Goal: Task Accomplishment & Management: Manage account settings

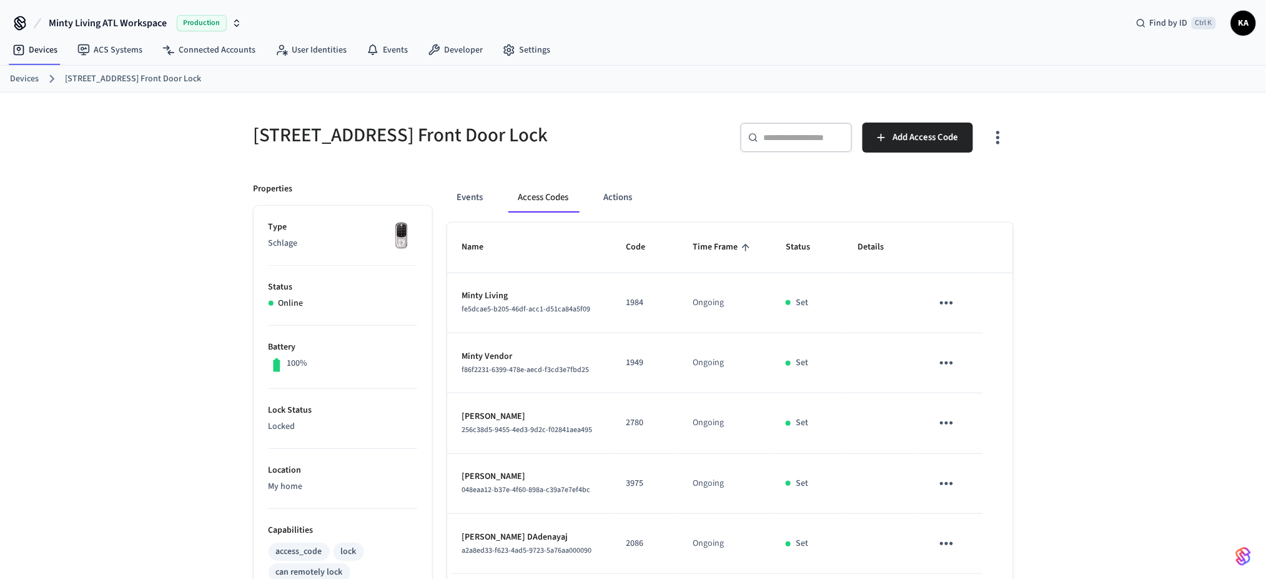
click at [17, 79] on link "Devices" at bounding box center [24, 78] width 29 height 13
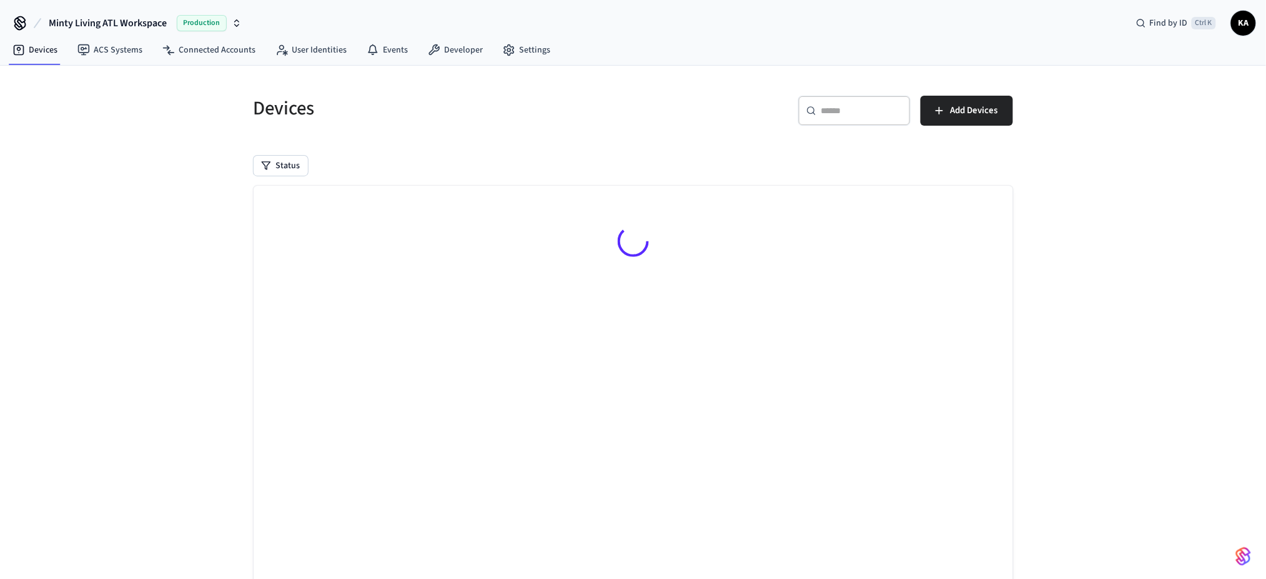
click at [825, 117] on div "​ ​" at bounding box center [854, 111] width 112 height 30
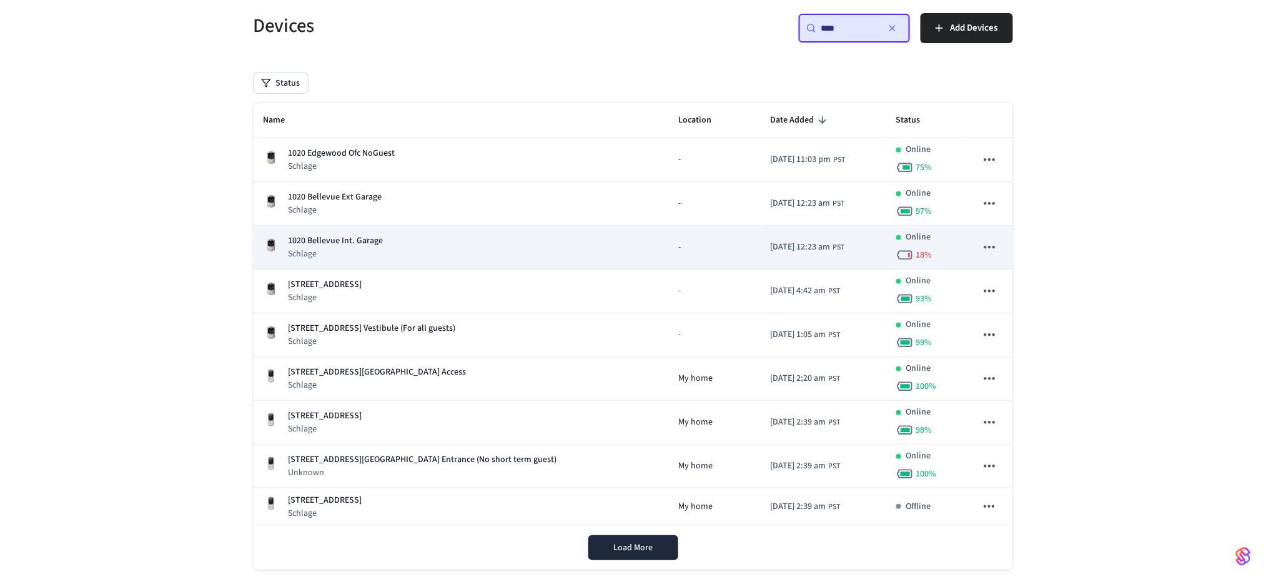
scroll to position [83, 0]
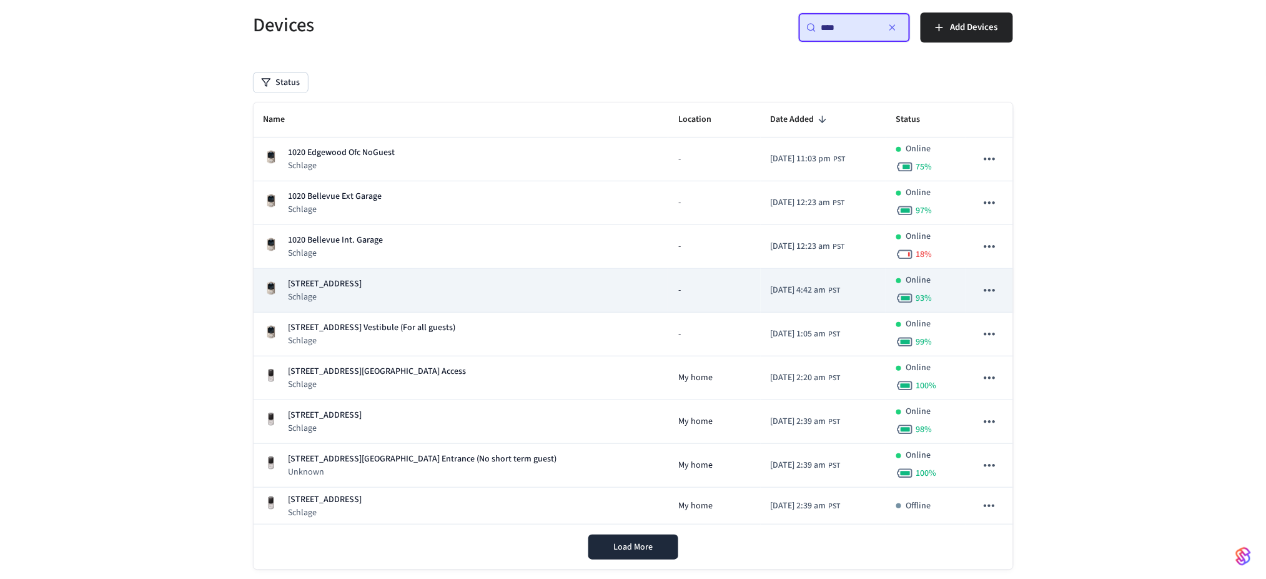
type input "****"
click at [455, 284] on div "[STREET_ADDRESS]" at bounding box center [461, 290] width 395 height 26
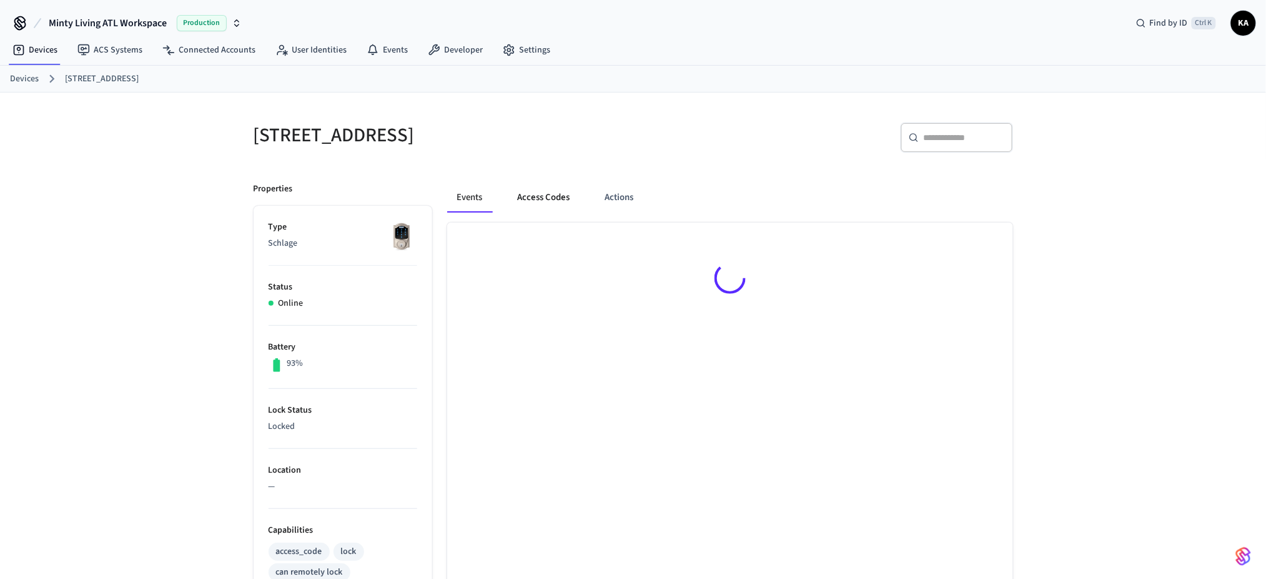
click at [542, 201] on button "Access Codes" at bounding box center [544, 197] width 72 height 30
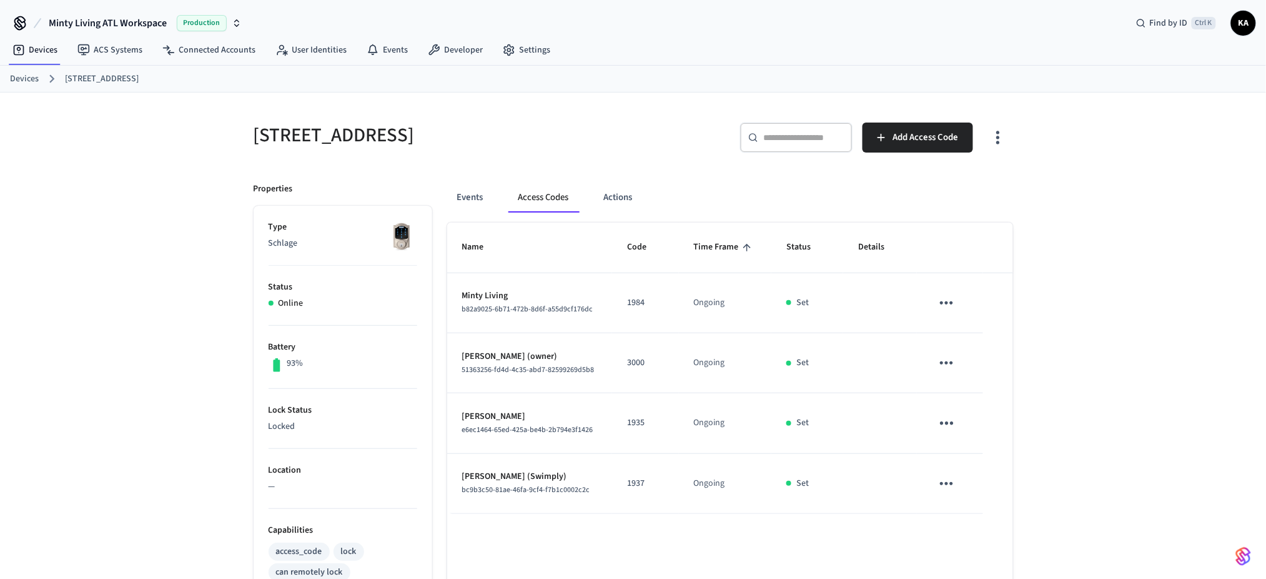
click at [31, 84] on link "Devices" at bounding box center [24, 78] width 29 height 13
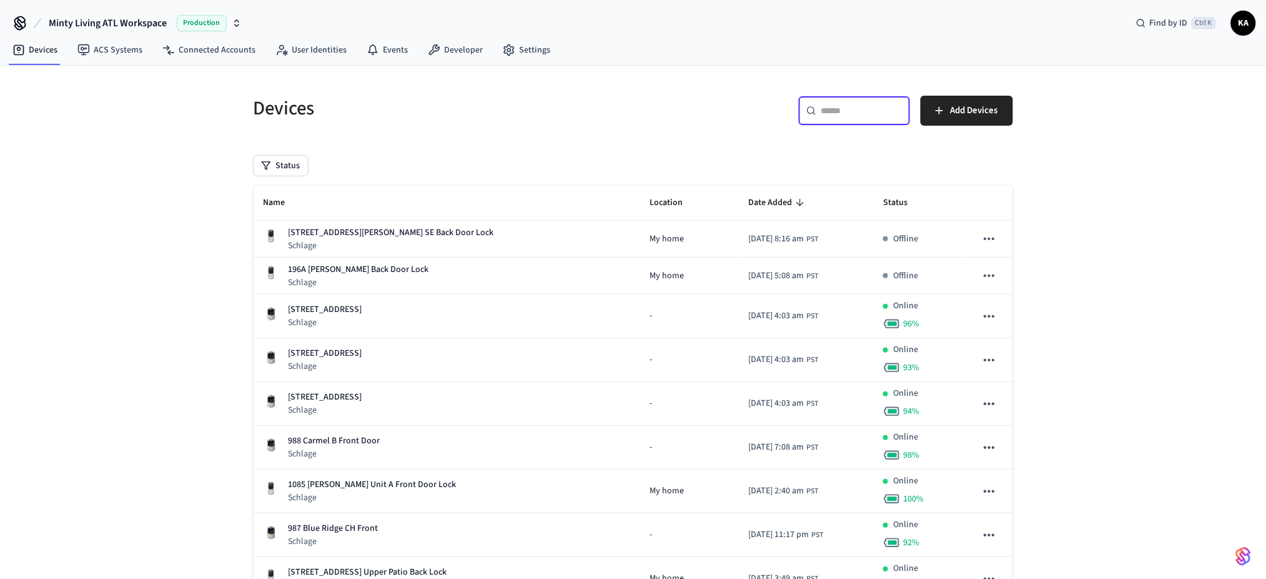
click at [838, 109] on input "text" at bounding box center [862, 110] width 81 height 12
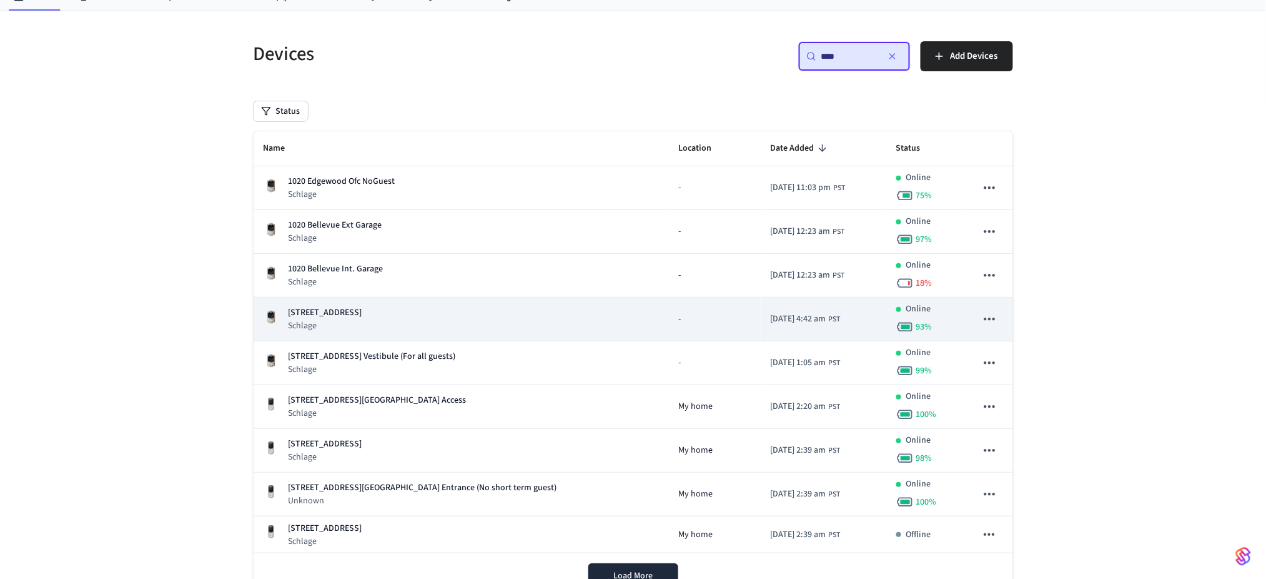
scroll to position [83, 0]
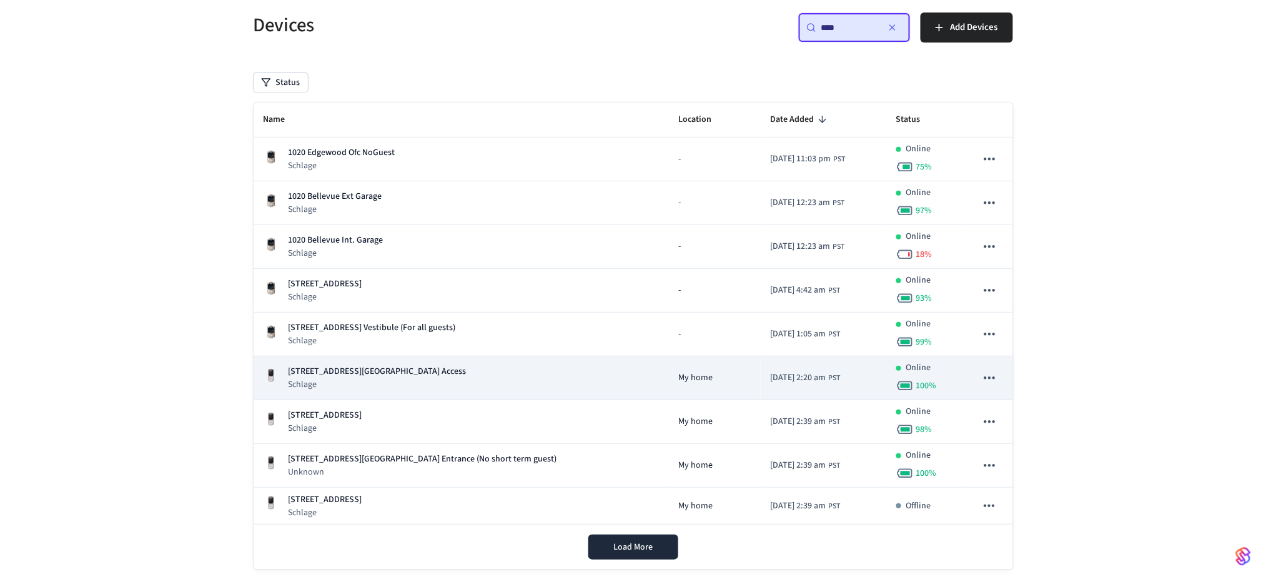
type input "****"
click at [457, 366] on div "[STREET_ADDRESS] Gym Access Schlage" at bounding box center [461, 378] width 395 height 26
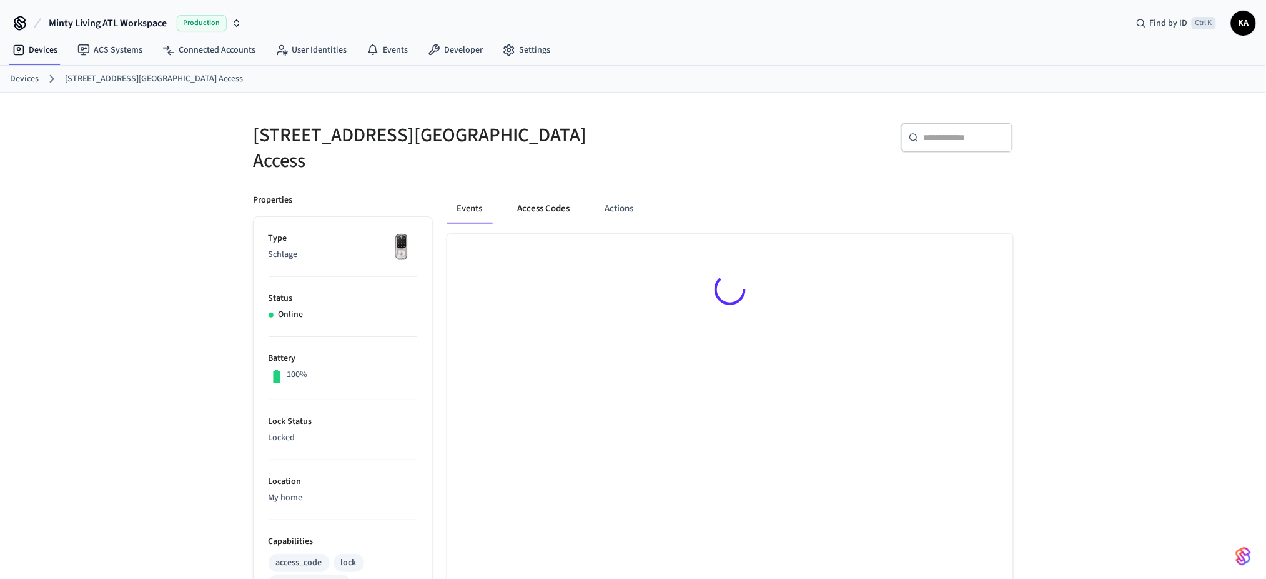
click at [539, 196] on button "Access Codes" at bounding box center [544, 209] width 72 height 30
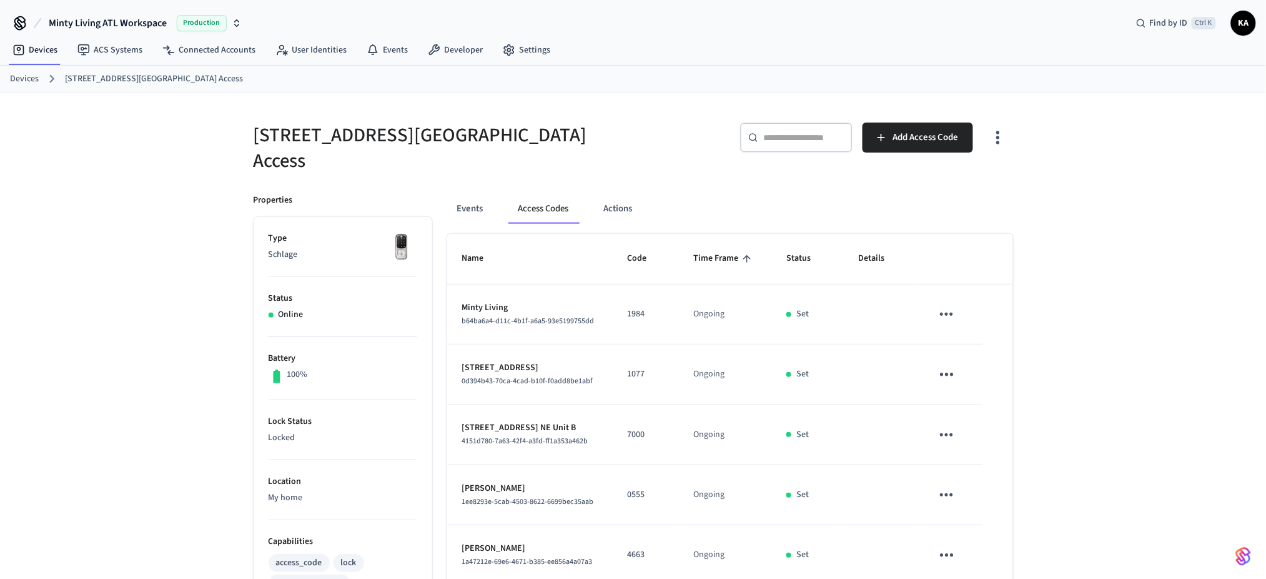
click at [16, 80] on link "Devices" at bounding box center [24, 78] width 29 height 13
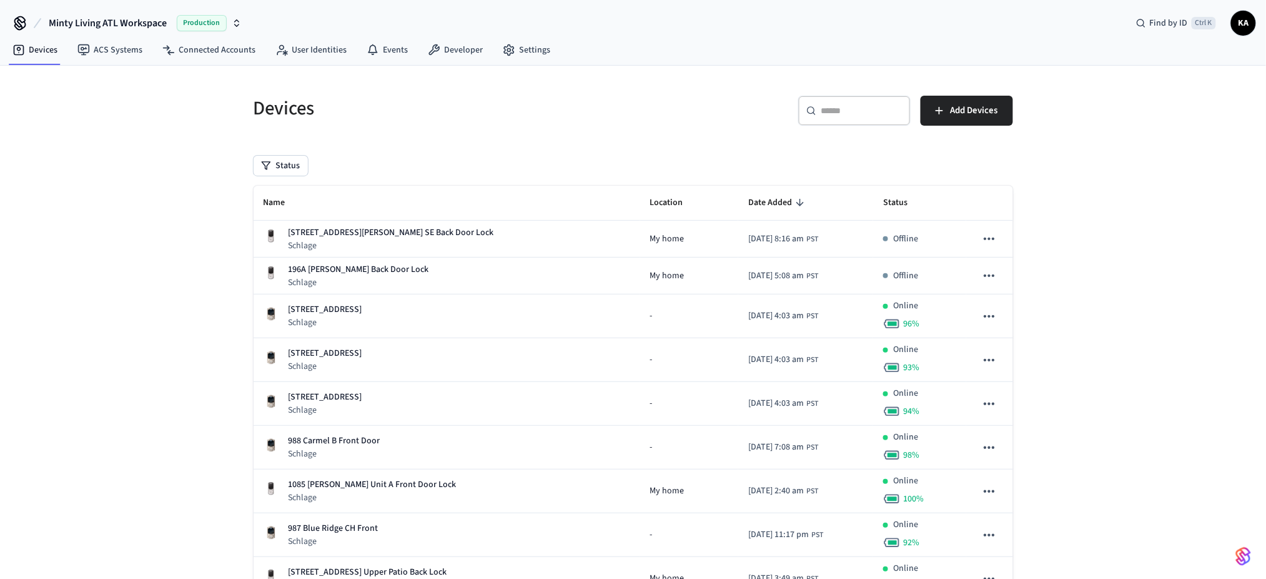
click at [827, 111] on input "text" at bounding box center [862, 110] width 81 height 12
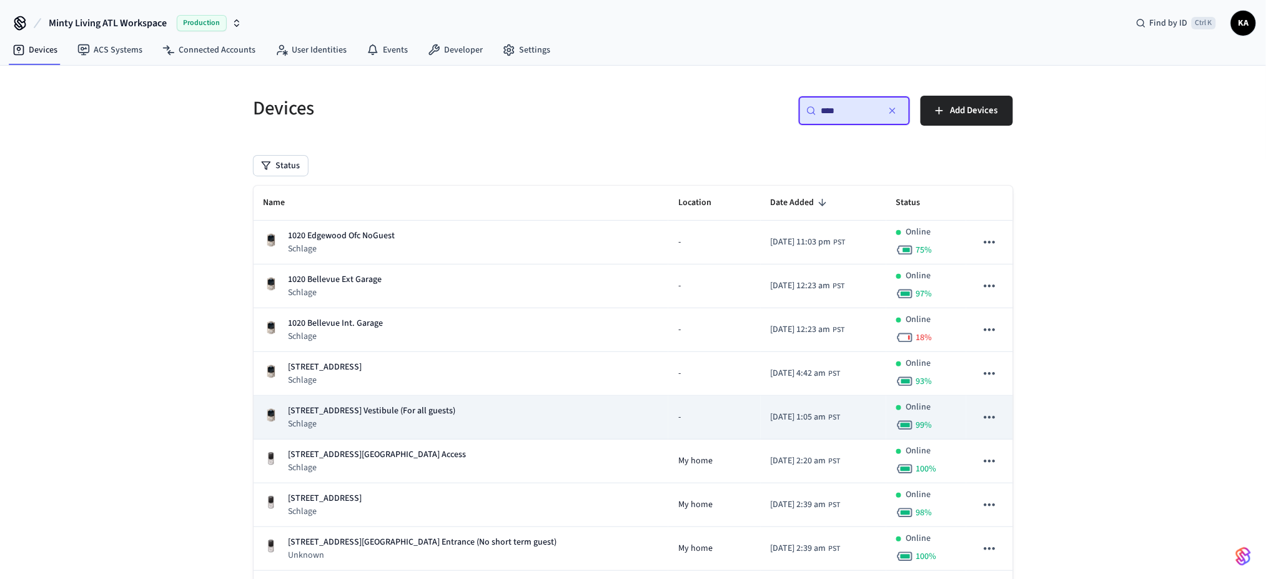
type input "****"
click at [517, 402] on td "[STREET_ADDRESS] Vestibule (For all guests) Schlage" at bounding box center [461, 417] width 415 height 44
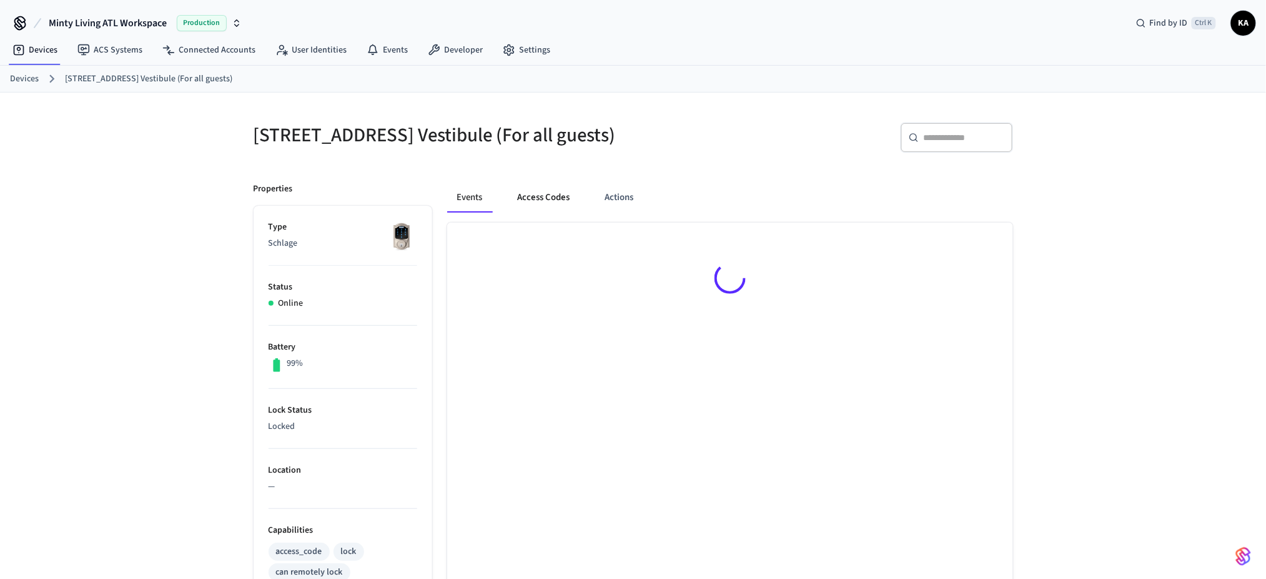
click at [538, 211] on button "Access Codes" at bounding box center [544, 197] width 72 height 30
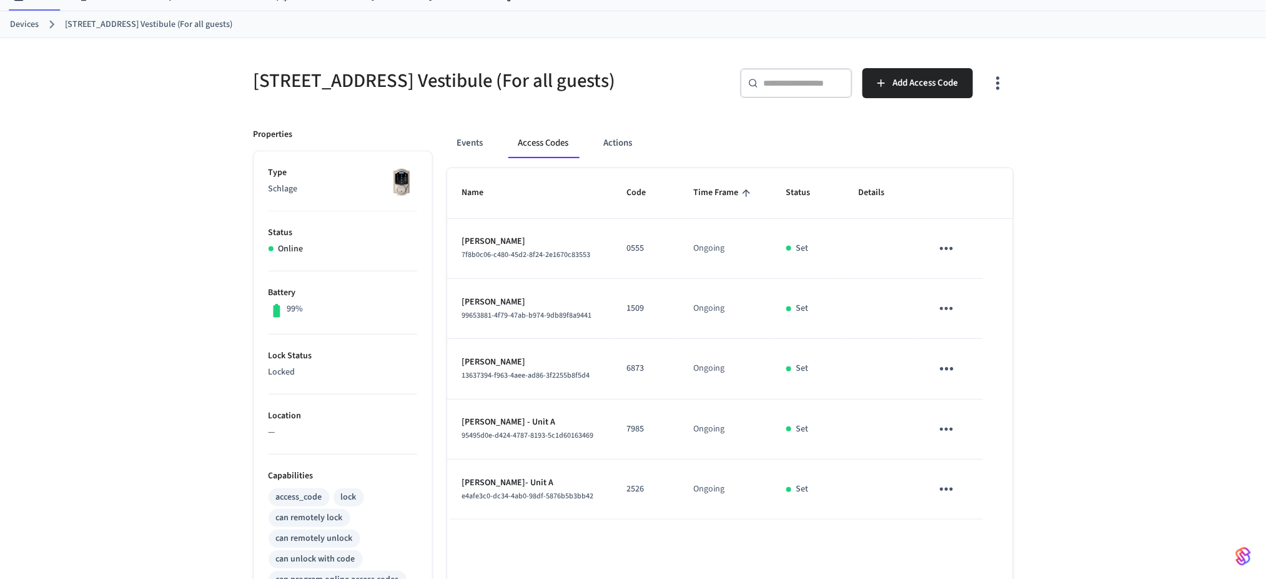
scroll to position [83, 0]
